Goal: Transaction & Acquisition: Purchase product/service

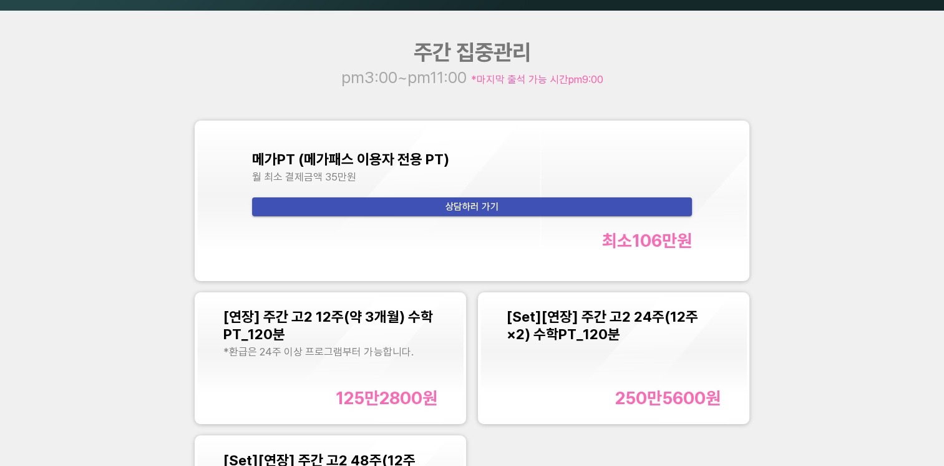
scroll to position [1373, 0]
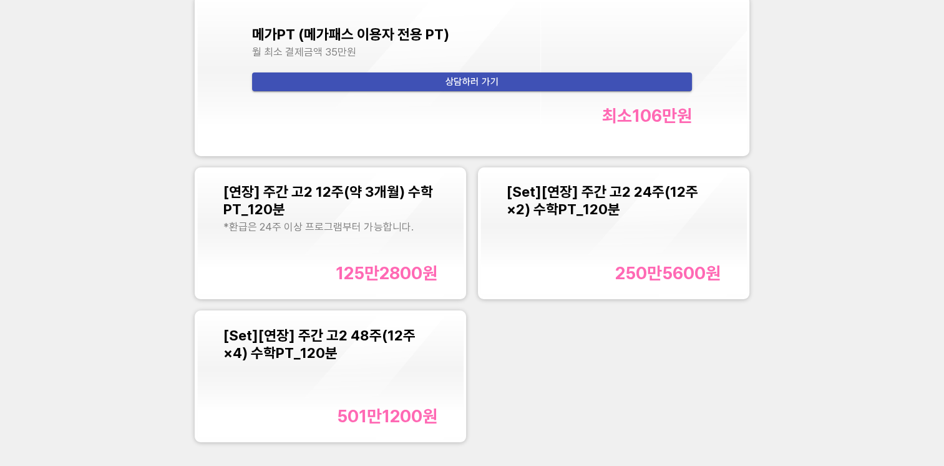
click at [354, 338] on span "[Set][연장] 주간 고2 48주(12주×4) 수학PT_120분" at bounding box center [319, 343] width 192 height 35
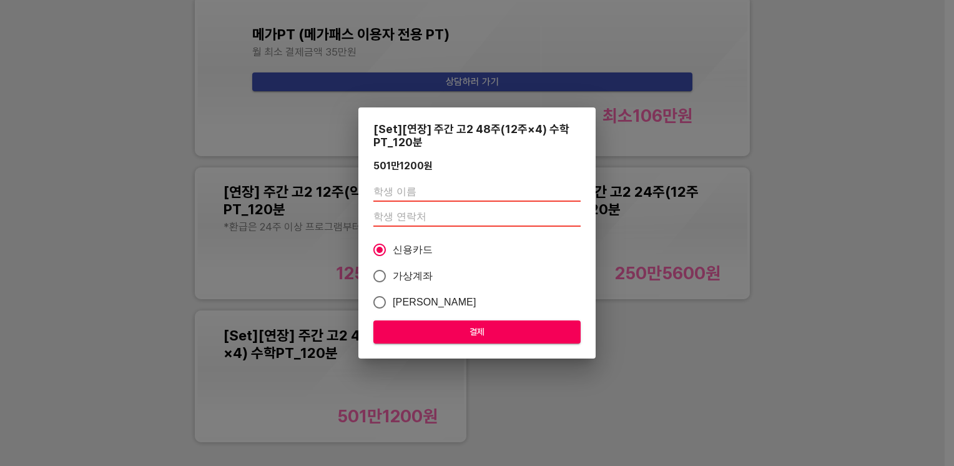
click at [414, 188] on input "text" at bounding box center [476, 192] width 207 height 20
type input "천시윤"
type input "01083650997"
click at [456, 330] on span "결제" at bounding box center [476, 332] width 187 height 16
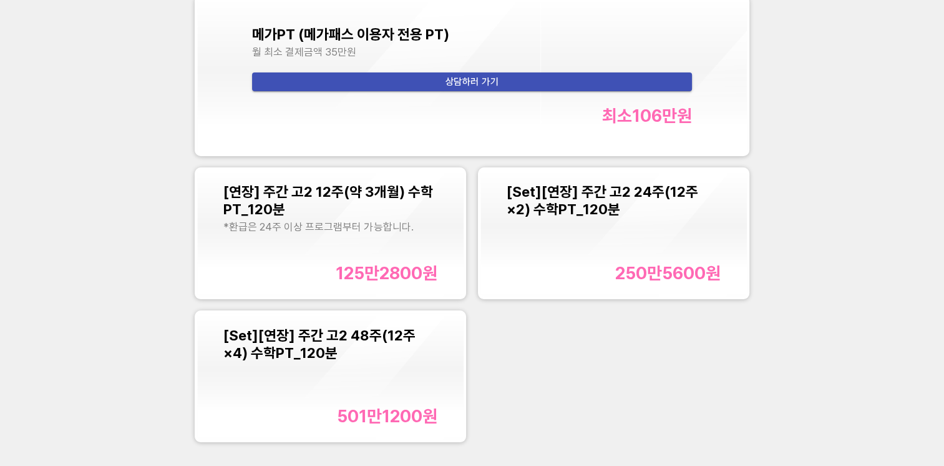
click at [318, 361] on span "[Set][연장] 주간 고2 48주(12주×4) 수학PT_120분" at bounding box center [319, 343] width 192 height 35
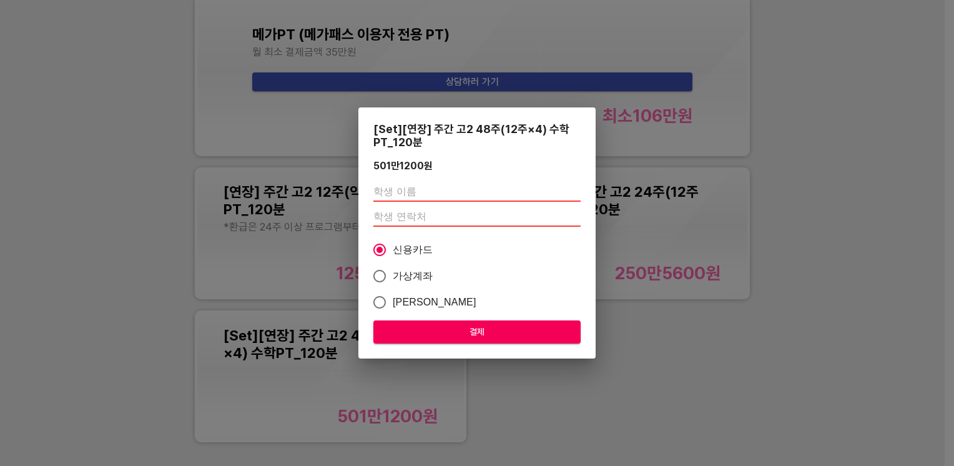
click at [402, 187] on input "text" at bounding box center [476, 192] width 207 height 20
type input "[PERSON_NAME]"
type input "01083650997"
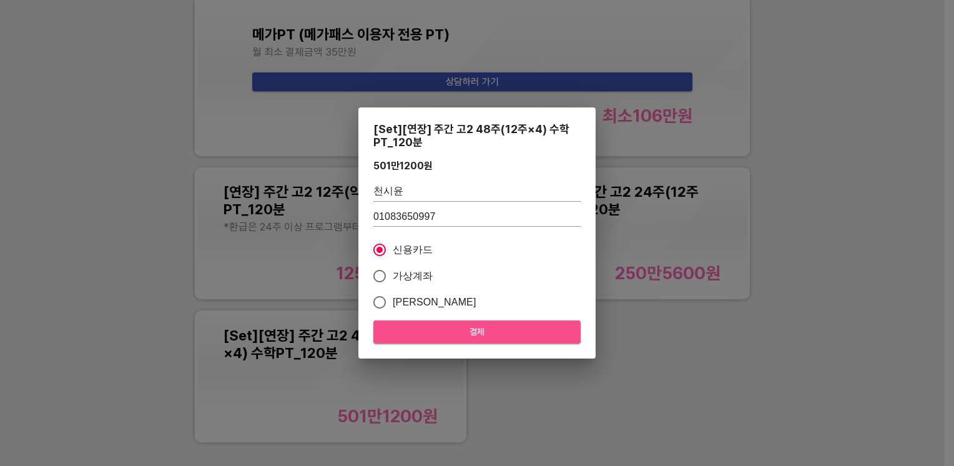
click at [443, 328] on span "결제" at bounding box center [476, 332] width 187 height 16
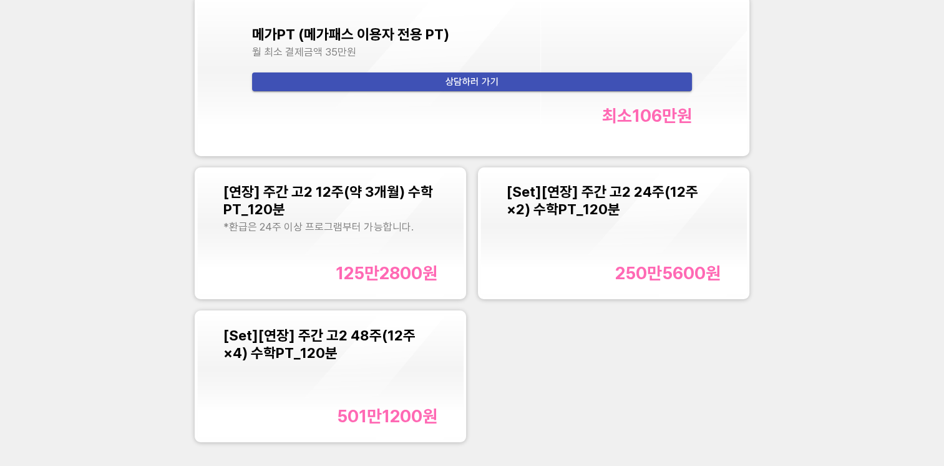
click at [338, 350] on div "[Set][연장] 주간 고2 48주(12주×4) 수학PT_120분" at bounding box center [329, 343] width 213 height 35
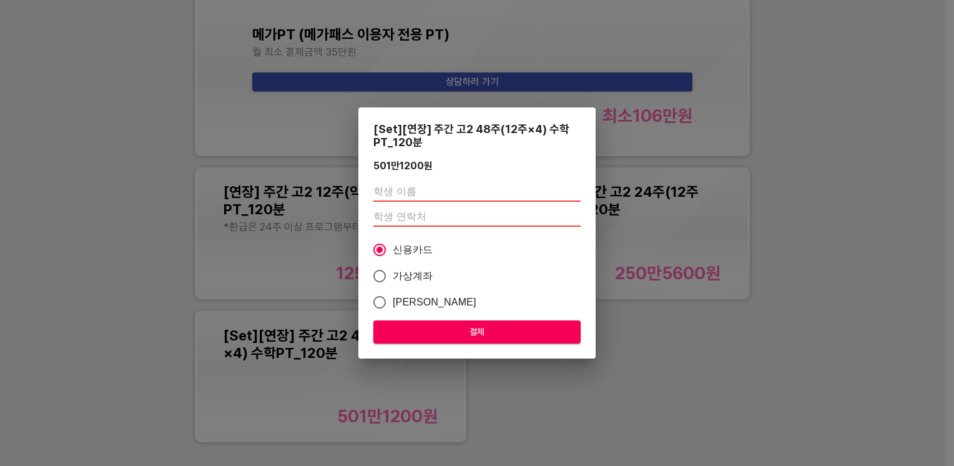
click at [442, 191] on input "text" at bounding box center [476, 192] width 207 height 20
type input "[PERSON_NAME]"
type input "01083650997"
click at [426, 328] on span "결제" at bounding box center [476, 332] width 187 height 16
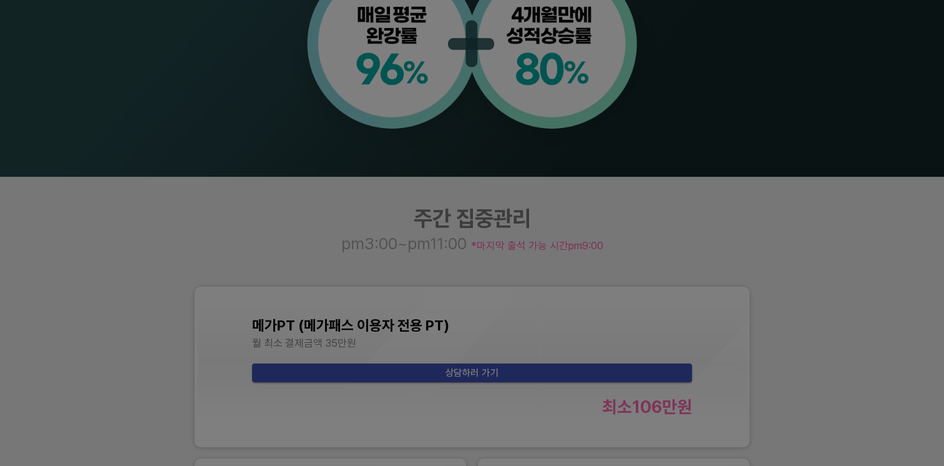
scroll to position [1061, 0]
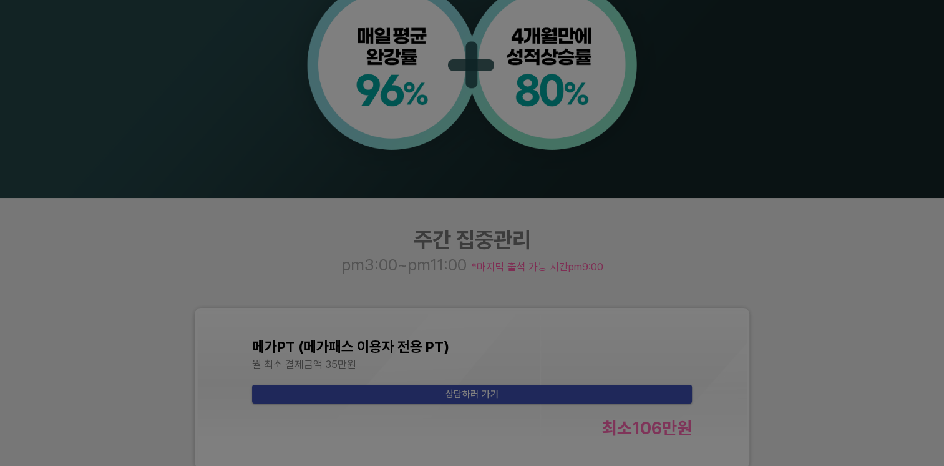
click at [846, 240] on div at bounding box center [472, 233] width 944 height 466
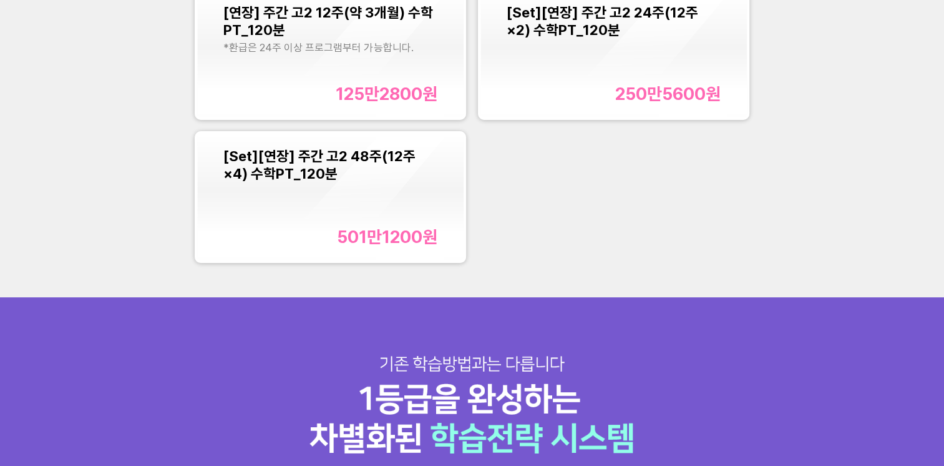
scroll to position [1561, 0]
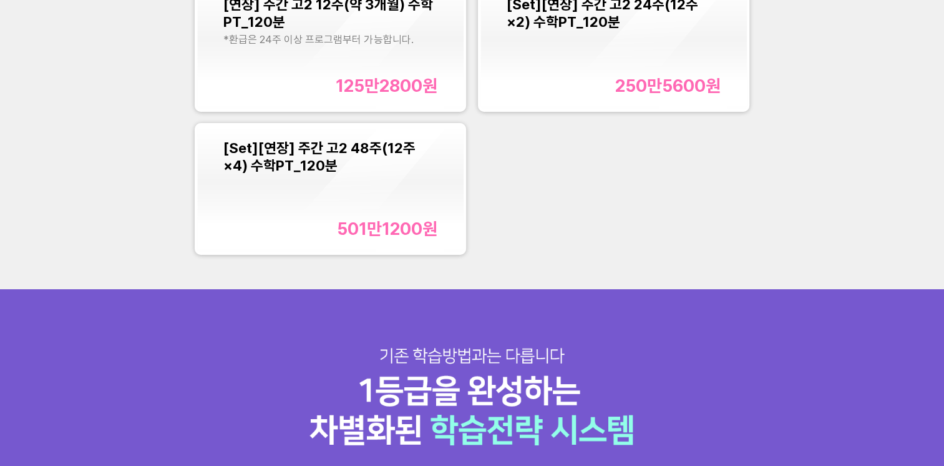
click at [378, 193] on div "[Set][연장] 주간 고2 48주(12주×4) 수학PT_120분 501만1200 원" at bounding box center [329, 189] width 213 height 100
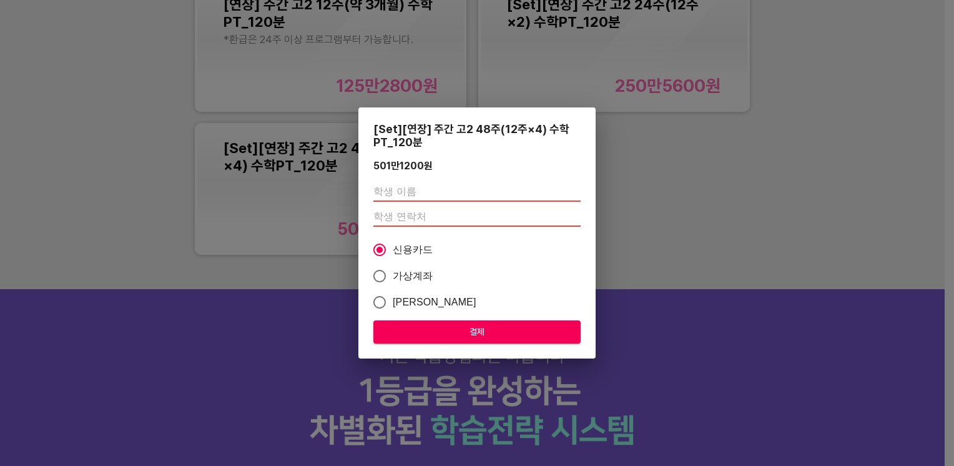
click at [454, 192] on input "text" at bounding box center [476, 192] width 207 height 20
type input "[PERSON_NAME]"
type input "01083650997"
click at [464, 329] on span "결제" at bounding box center [476, 332] width 187 height 16
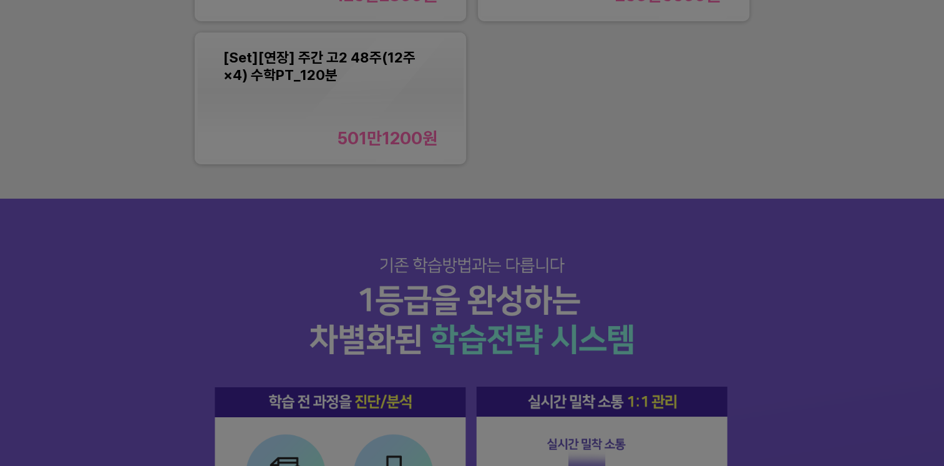
scroll to position [1685, 0]
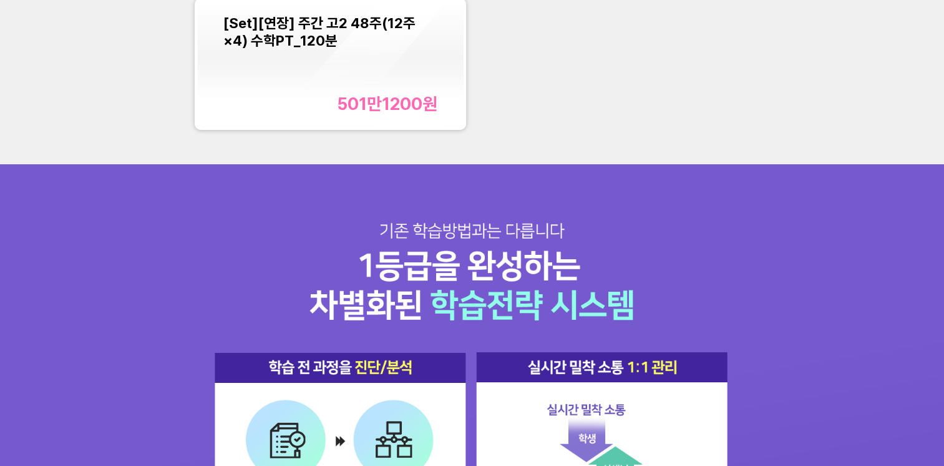
click at [346, 82] on div "[Set][연장] 주간 고2 48주(12주×4) 수학PT_120분 501만1200 원" at bounding box center [329, 64] width 213 height 100
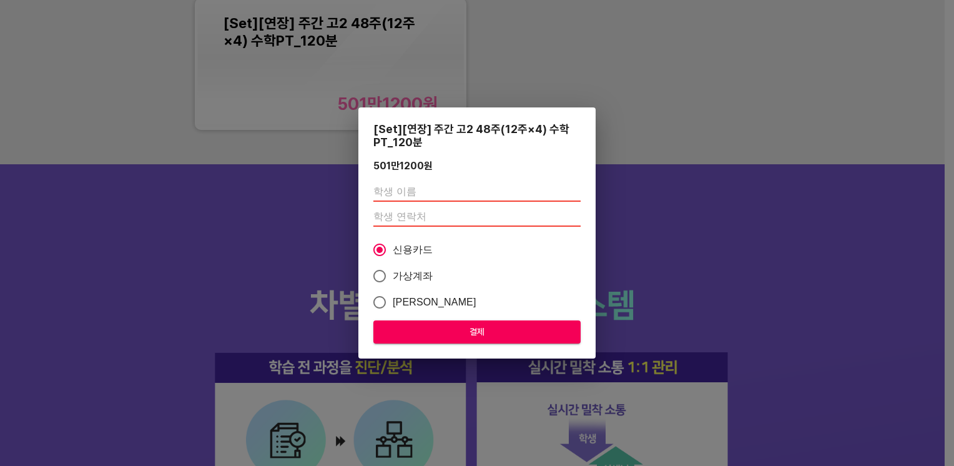
click at [427, 185] on input "text" at bounding box center [476, 192] width 207 height 20
type input "[PERSON_NAME]"
type input "01083650997"
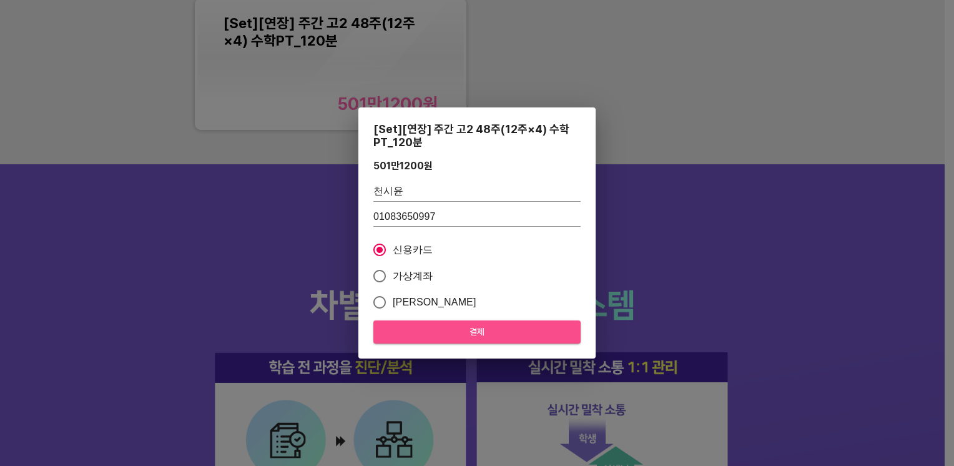
click at [456, 331] on span "결제" at bounding box center [476, 332] width 187 height 16
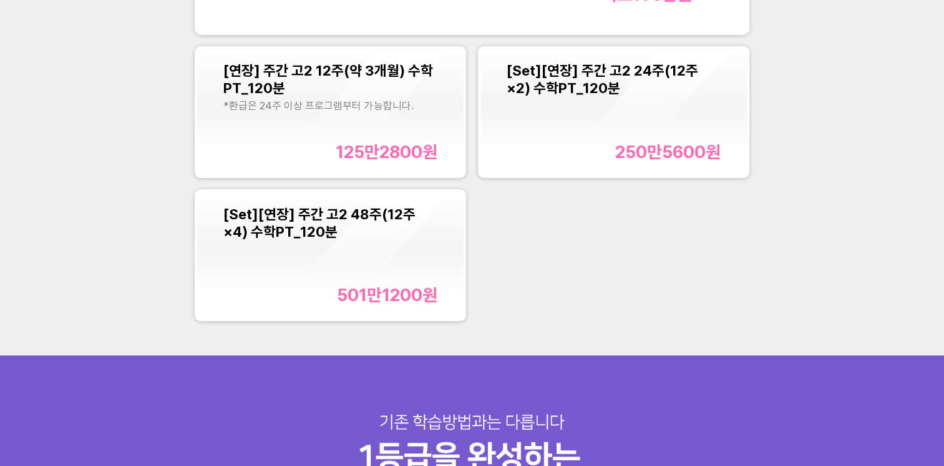
scroll to position [1561, 0]
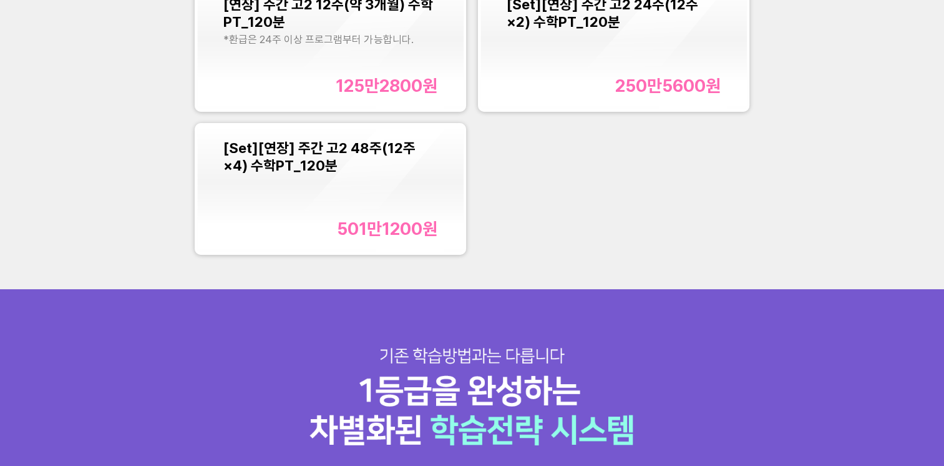
click at [350, 194] on div "[Set][연장] 주간 고2 48주(12주×4) 수학PT_120분 501만1200 원" at bounding box center [329, 189] width 213 height 100
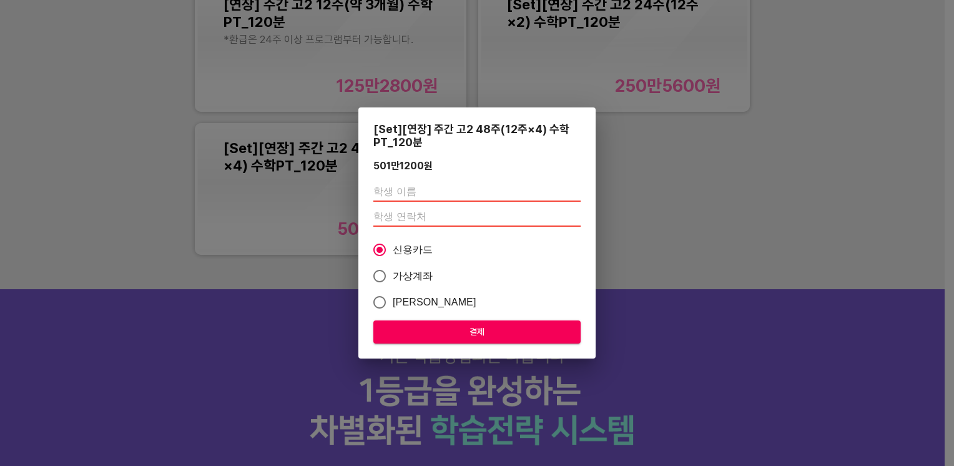
click at [424, 189] on input "text" at bounding box center [476, 192] width 207 height 20
type input "[PERSON_NAME]"
type input "01083650997"
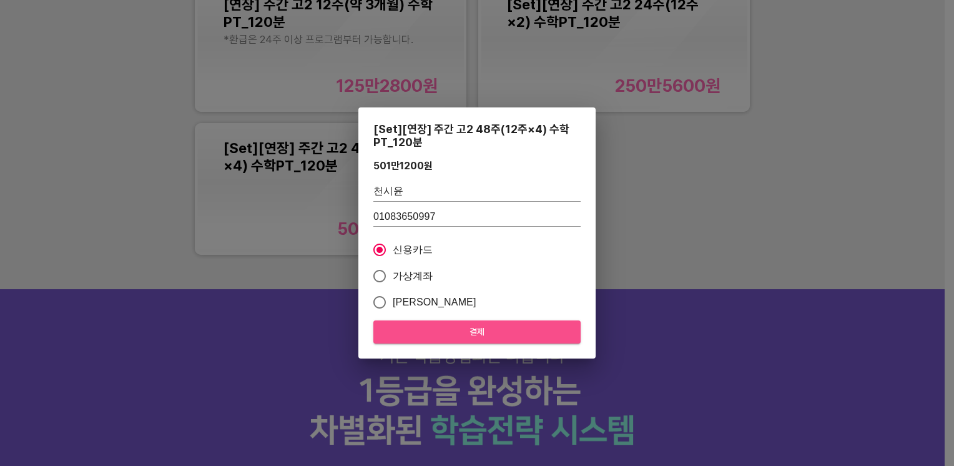
click at [442, 323] on button "결제" at bounding box center [476, 331] width 207 height 23
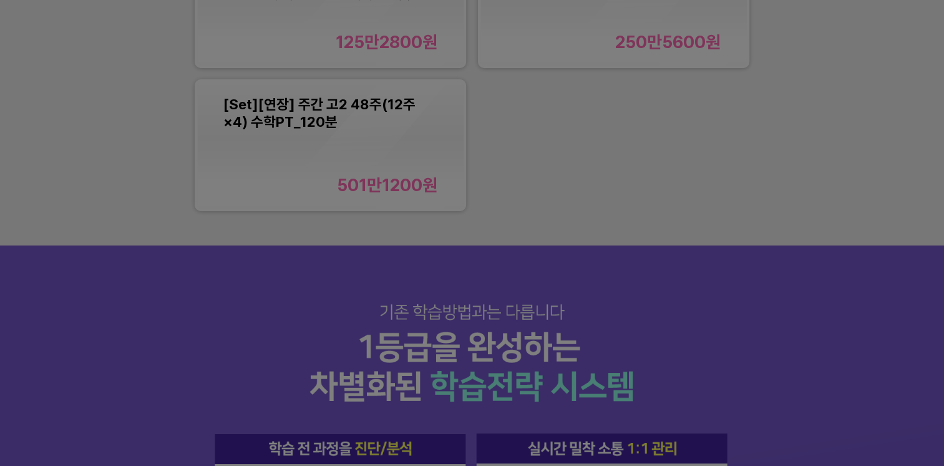
scroll to position [1623, 0]
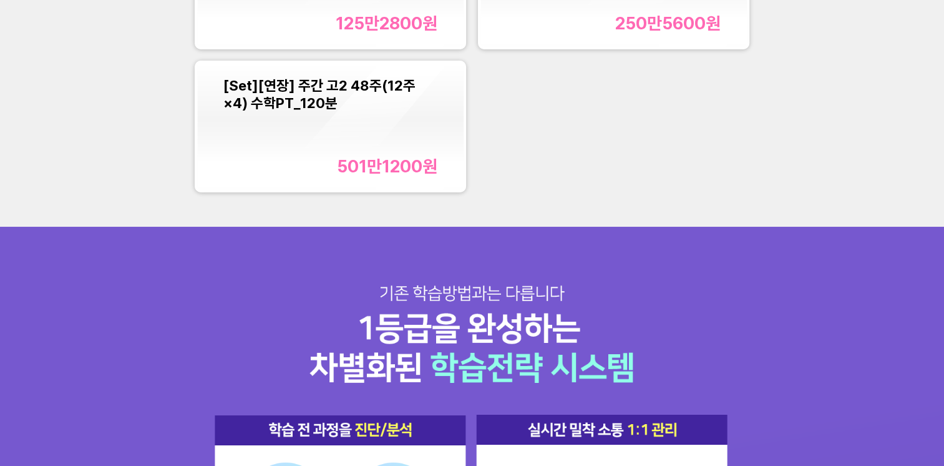
click at [371, 122] on div "[Set][연장] 주간 고2 48주(12주×4) 수학PT_120분 501만1200 원" at bounding box center [329, 127] width 213 height 100
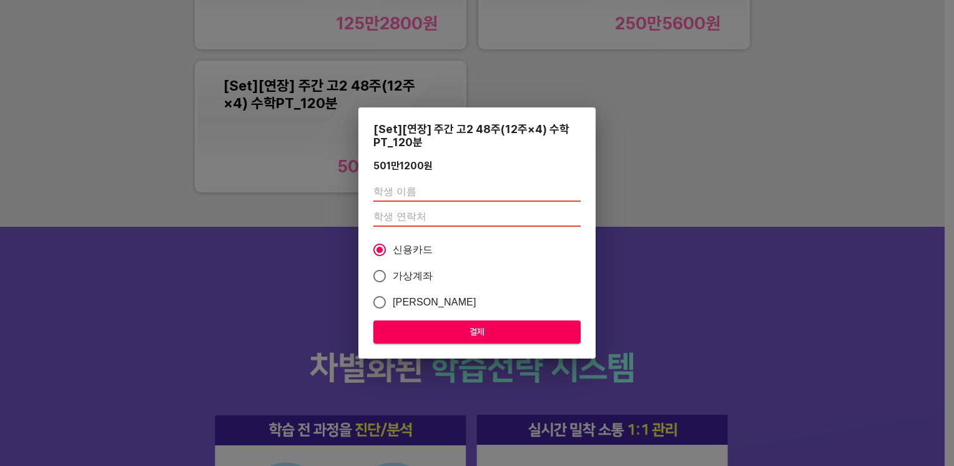
click at [436, 177] on div at bounding box center [476, 204] width 207 height 55
click at [426, 193] on input "text" at bounding box center [476, 192] width 207 height 20
type input "[PERSON_NAME]"
type input "01083650997"
click at [453, 336] on span "결제" at bounding box center [476, 332] width 187 height 16
